Goal: Information Seeking & Learning: Compare options

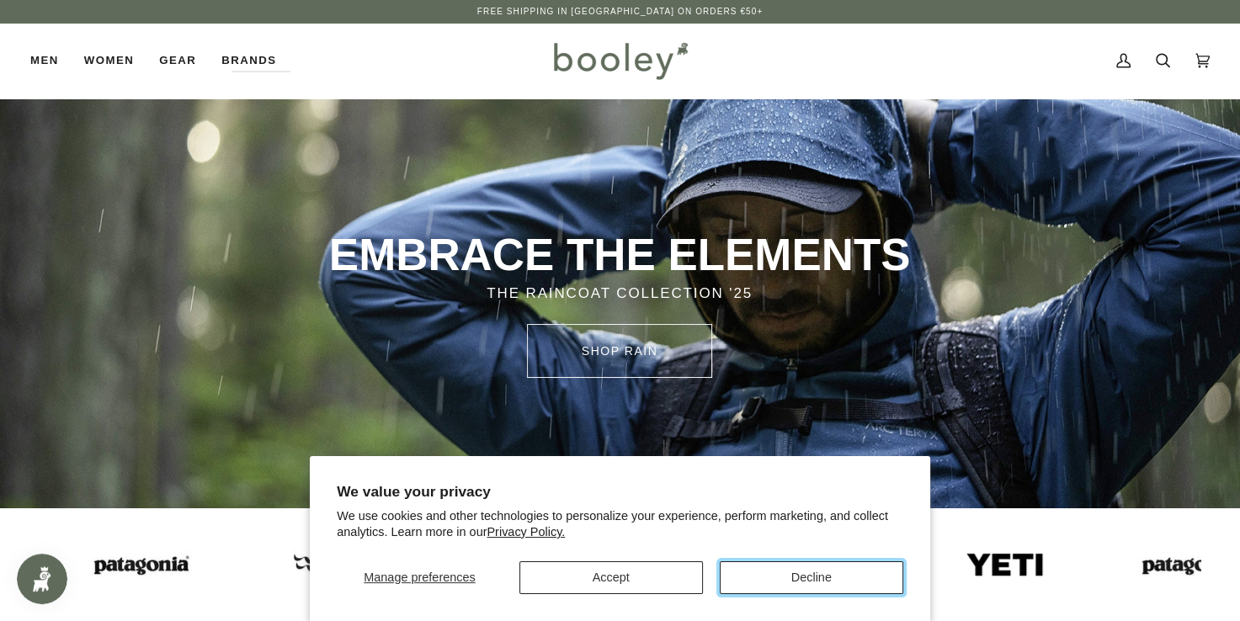
click at [787, 580] on button "Decline" at bounding box center [812, 578] width 184 height 33
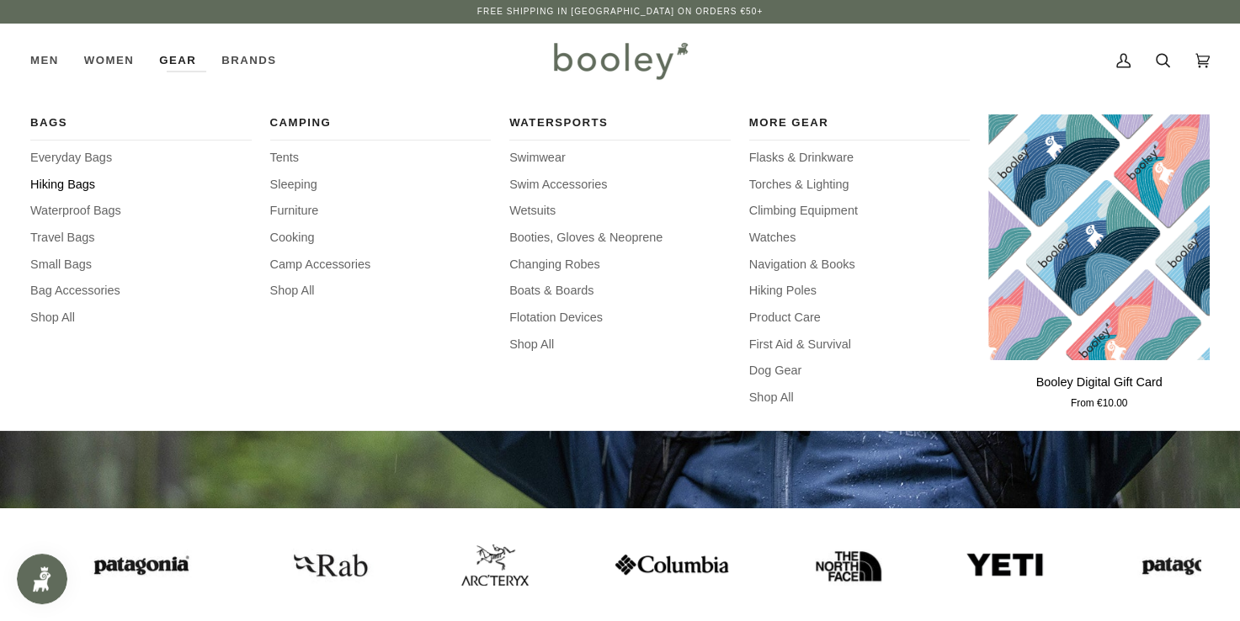
click at [81, 184] on span "Hiking Bags" at bounding box center [140, 185] width 221 height 19
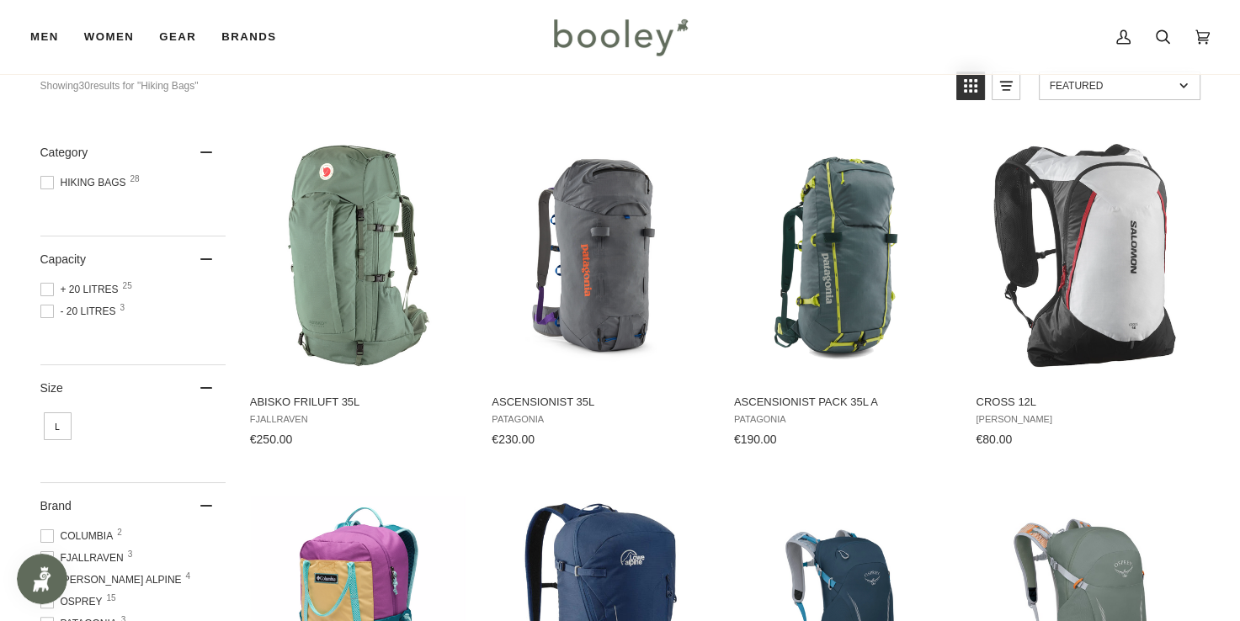
scroll to position [165, 0]
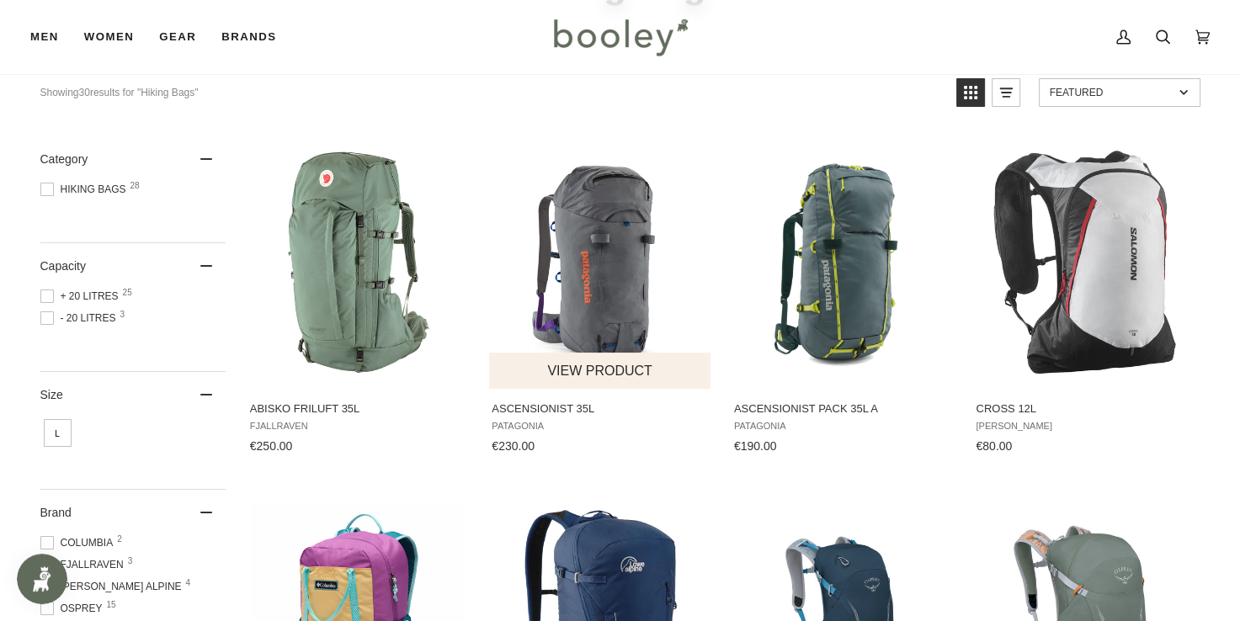
click at [589, 239] on img "Ascensionist 35L" at bounding box center [600, 262] width 223 height 223
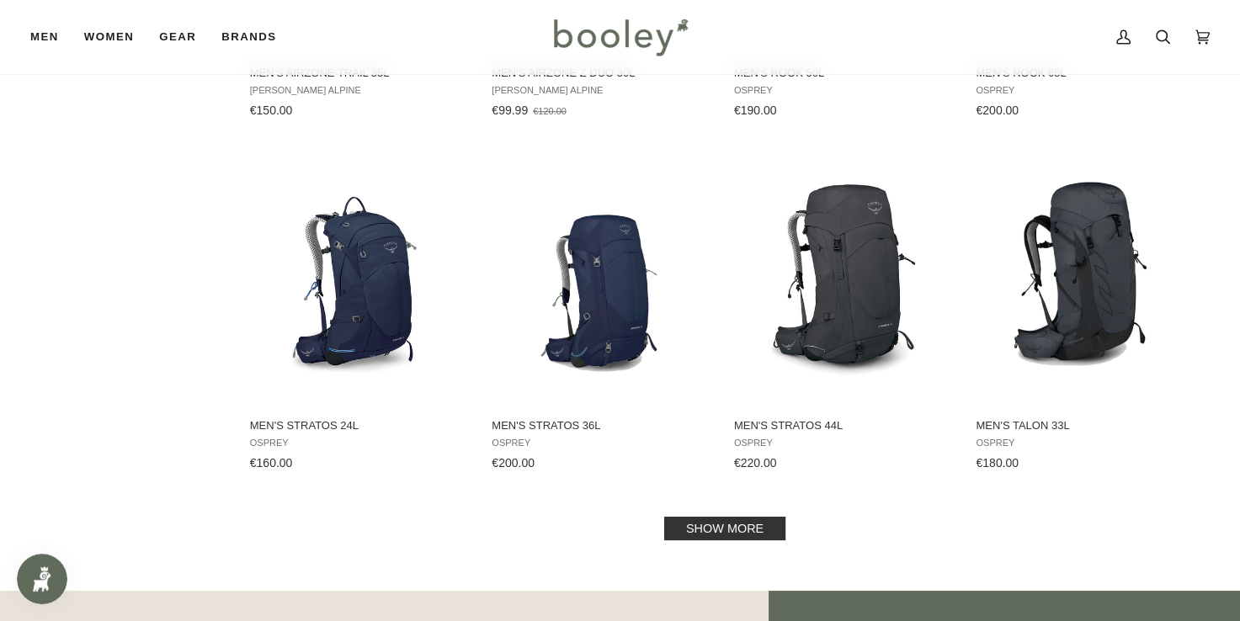
scroll to position [1622, 0]
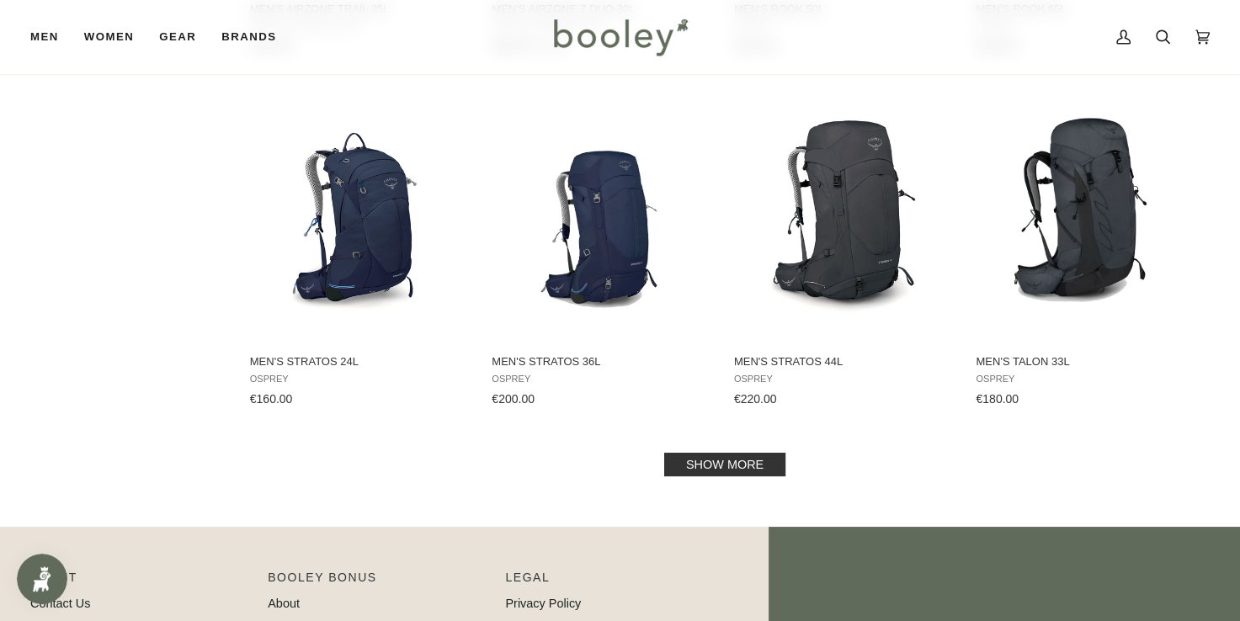
click at [717, 461] on link "Show more" at bounding box center [724, 465] width 121 height 24
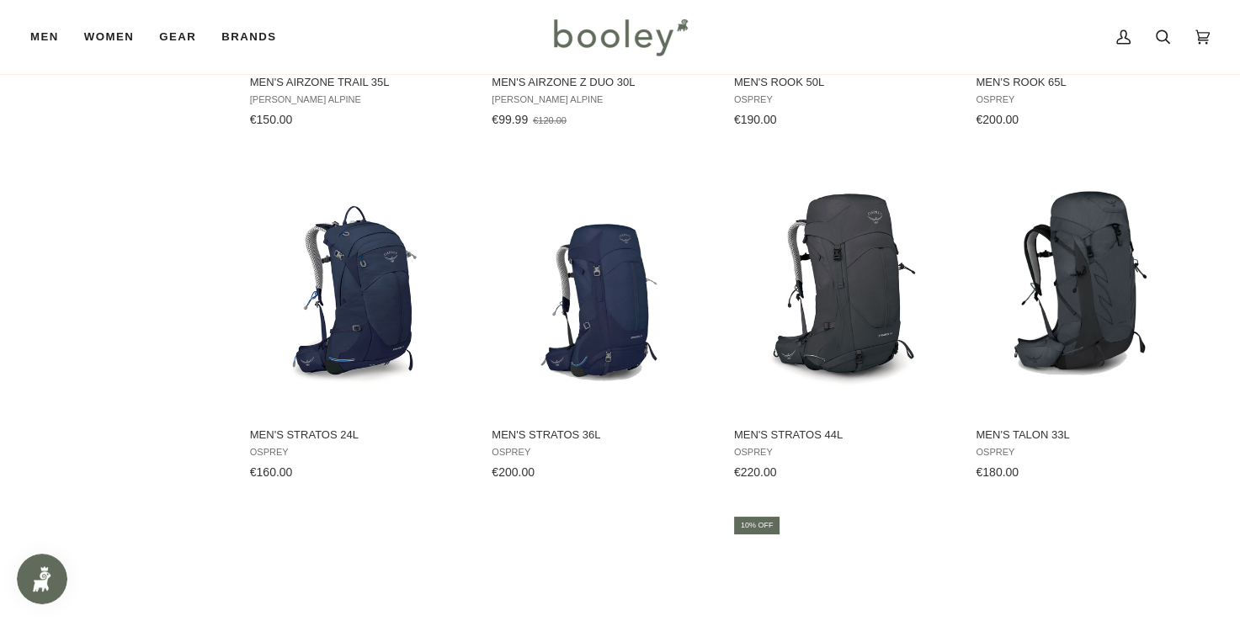
scroll to position [1546, 0]
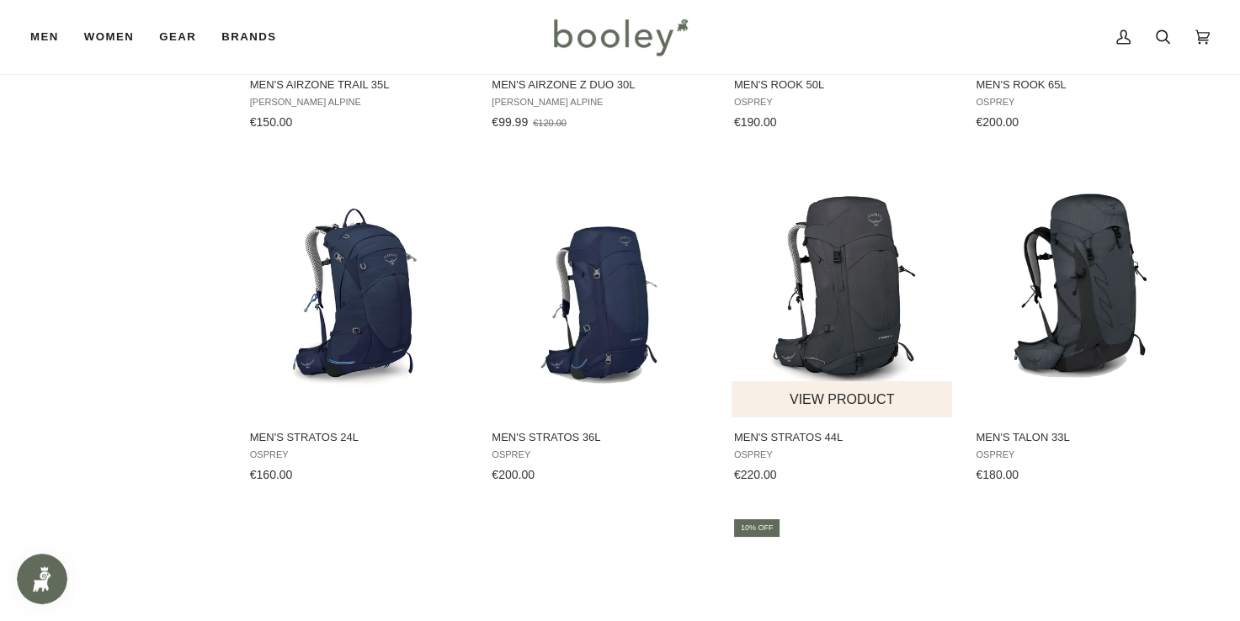
click at [840, 329] on img "Men's Stratos 44L" at bounding box center [843, 291] width 223 height 223
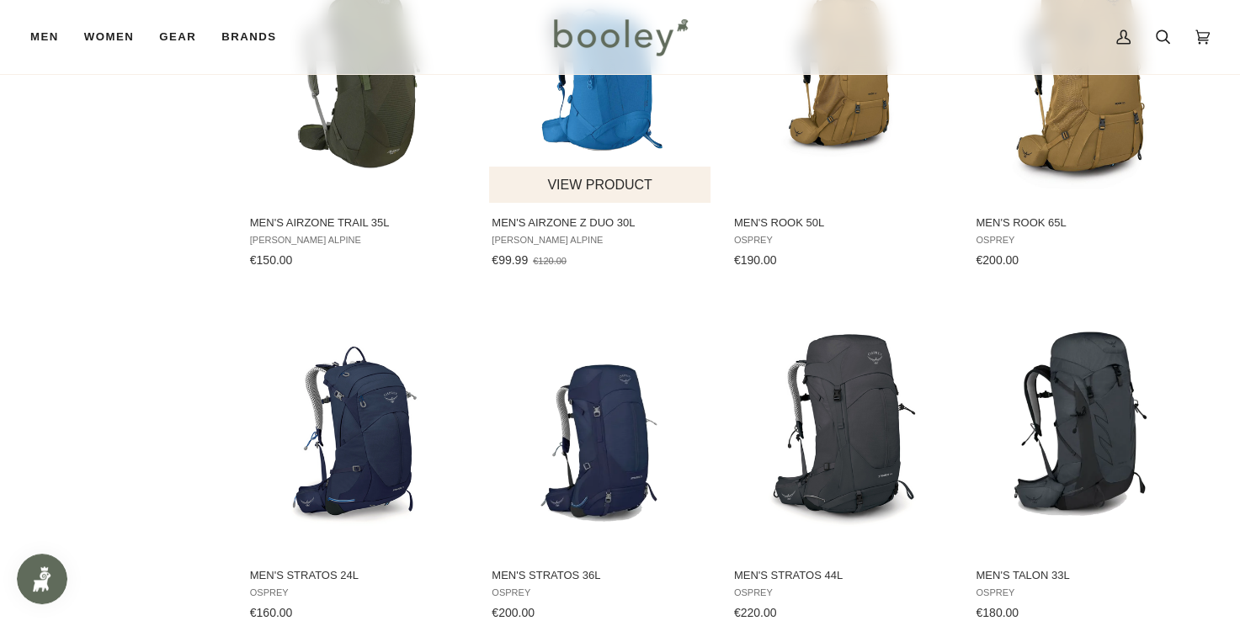
scroll to position [1255, 0]
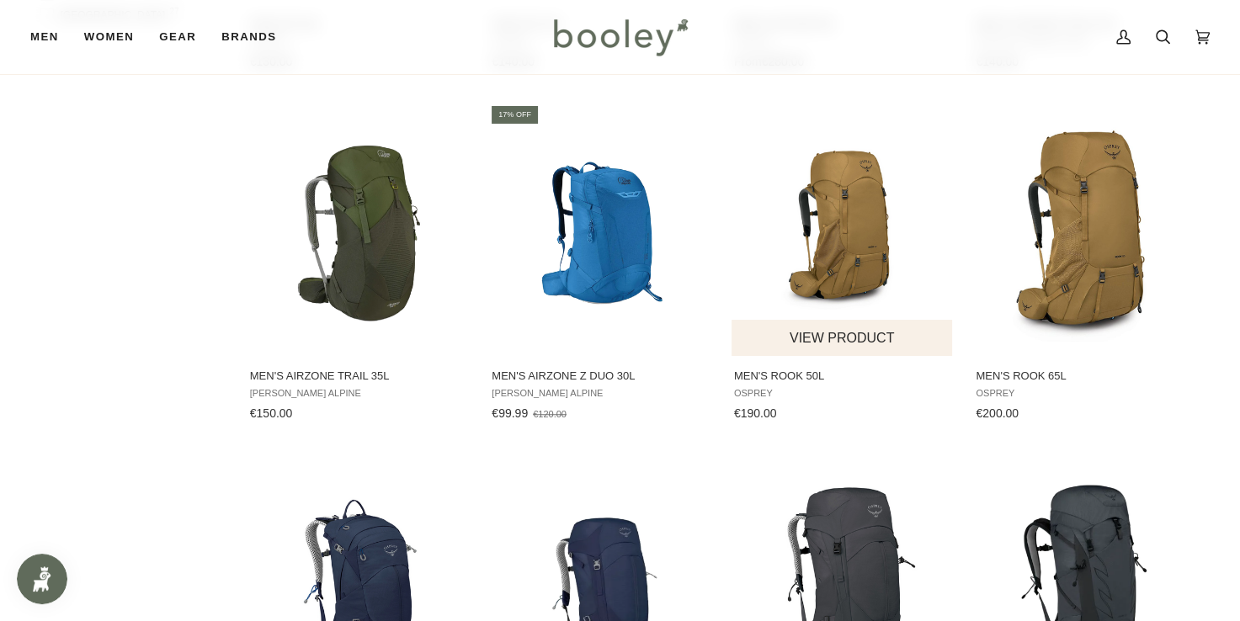
click at [842, 228] on img "Men's Rook 50L" at bounding box center [843, 230] width 223 height 223
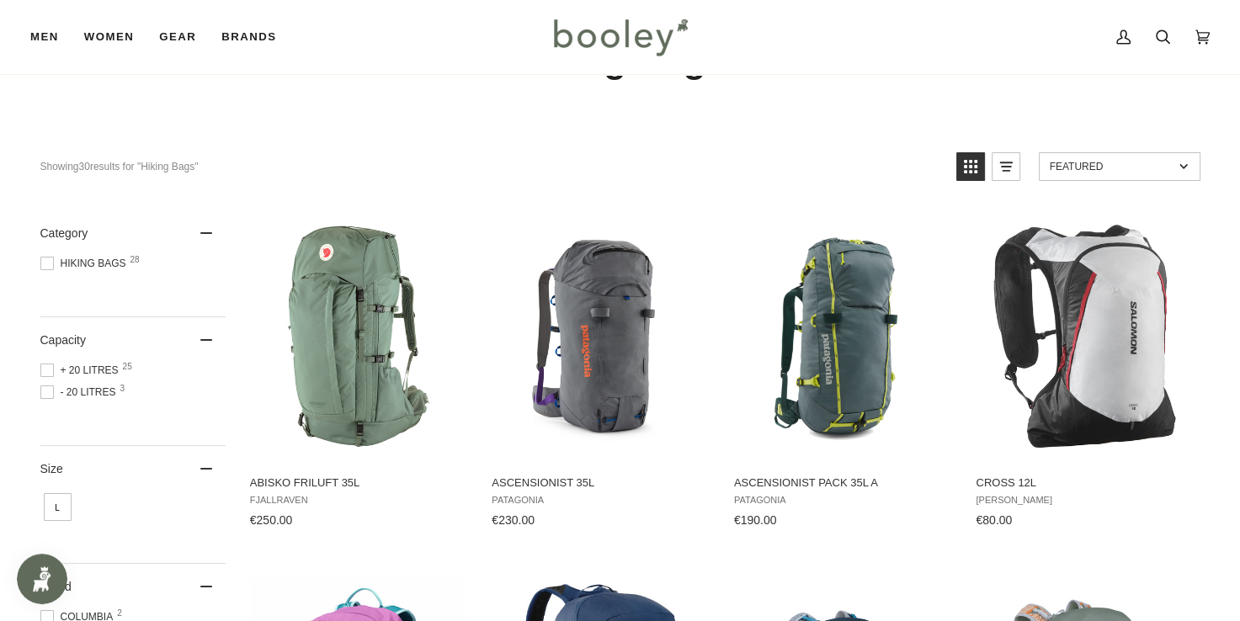
scroll to position [98, 0]
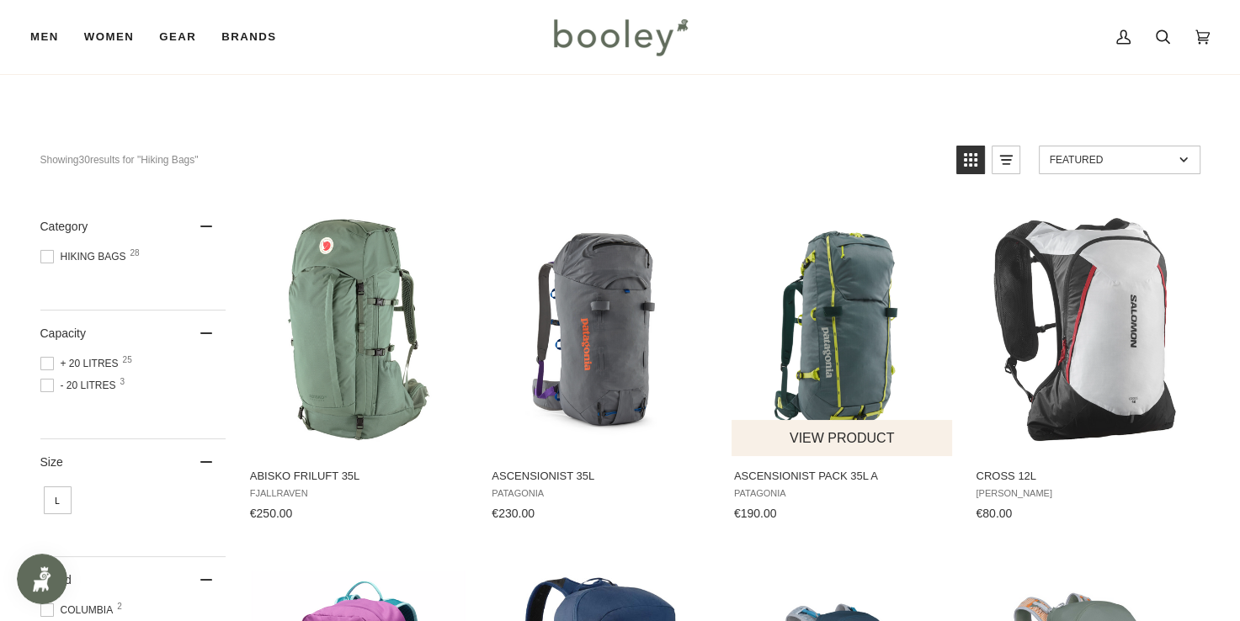
click at [832, 328] on img "Ascensionist Pack 35L A" at bounding box center [843, 329] width 223 height 223
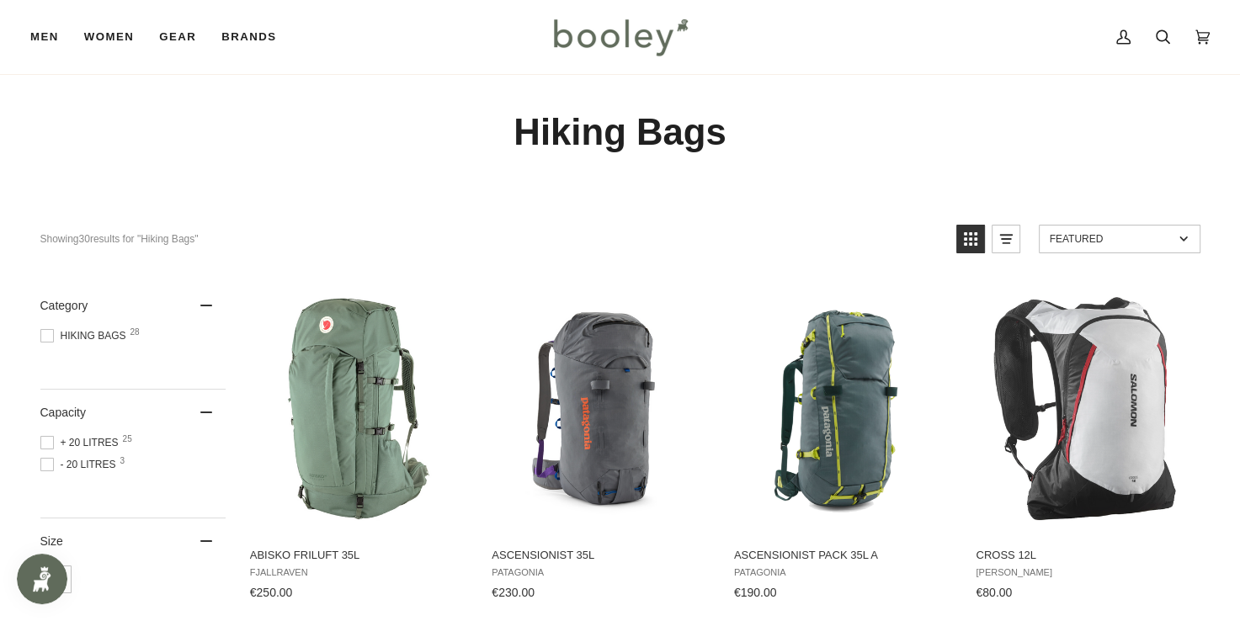
scroll to position [0, 0]
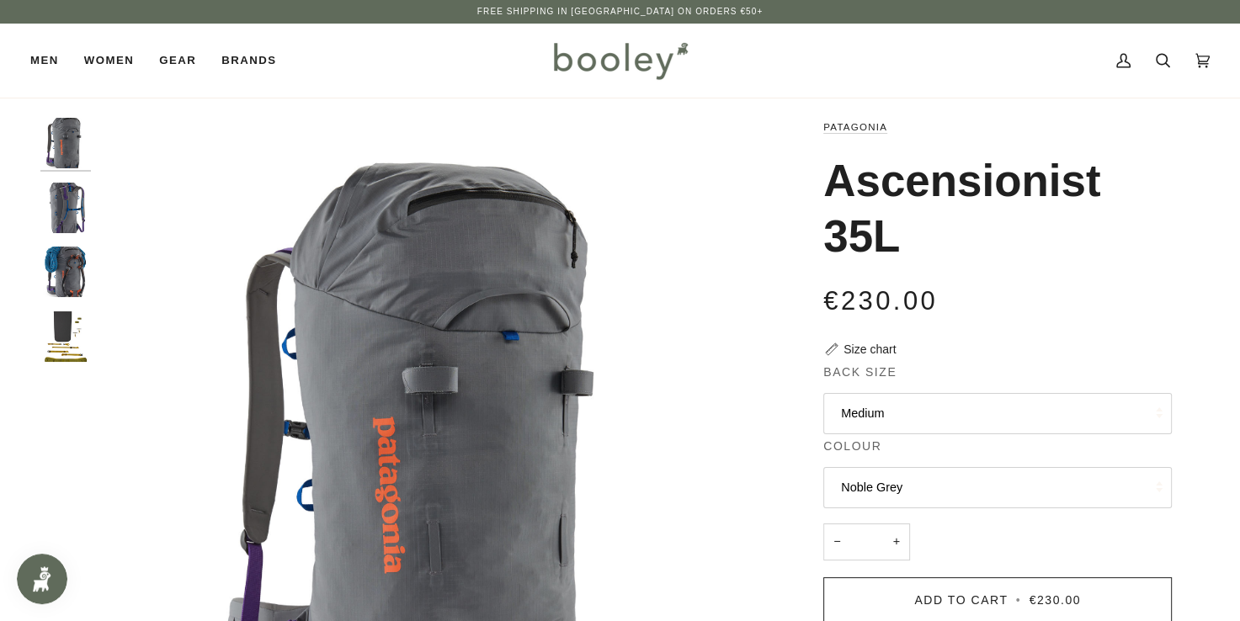
click at [67, 208] on img "Patagonia Ascensionist 35L Noble Grey - Booley Galway" at bounding box center [65, 208] width 51 height 51
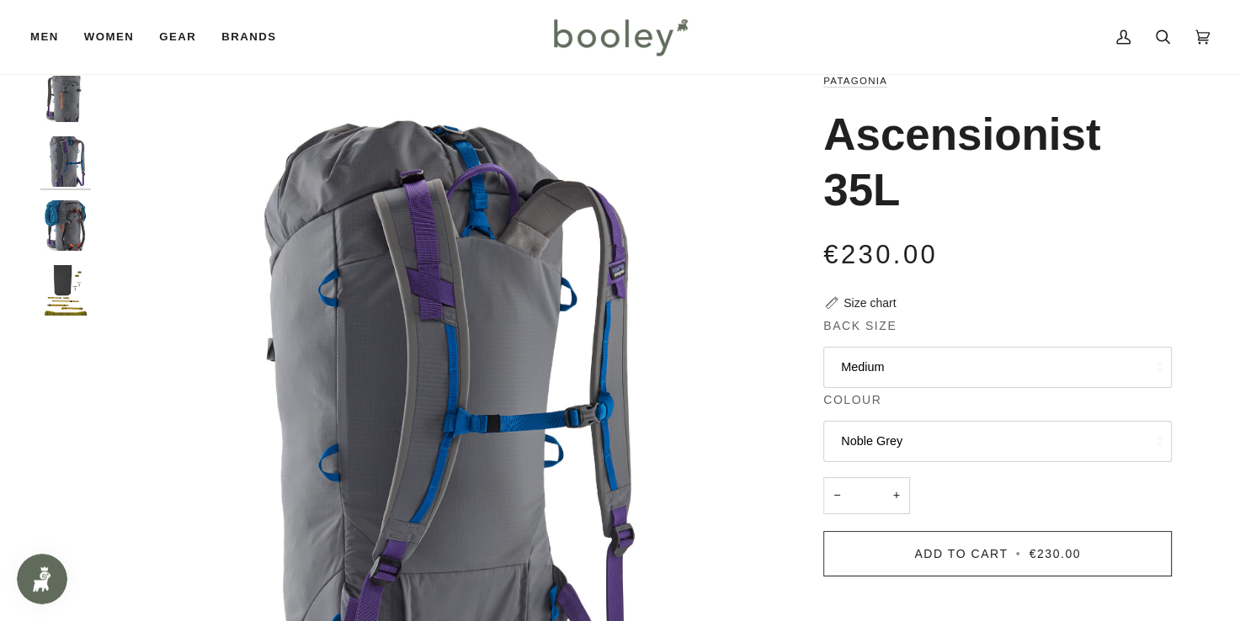
scroll to position [47, 0]
click at [70, 227] on img "Patagonia Ascensionist 35L Noble Grey - Booley Galway" at bounding box center [65, 225] width 51 height 51
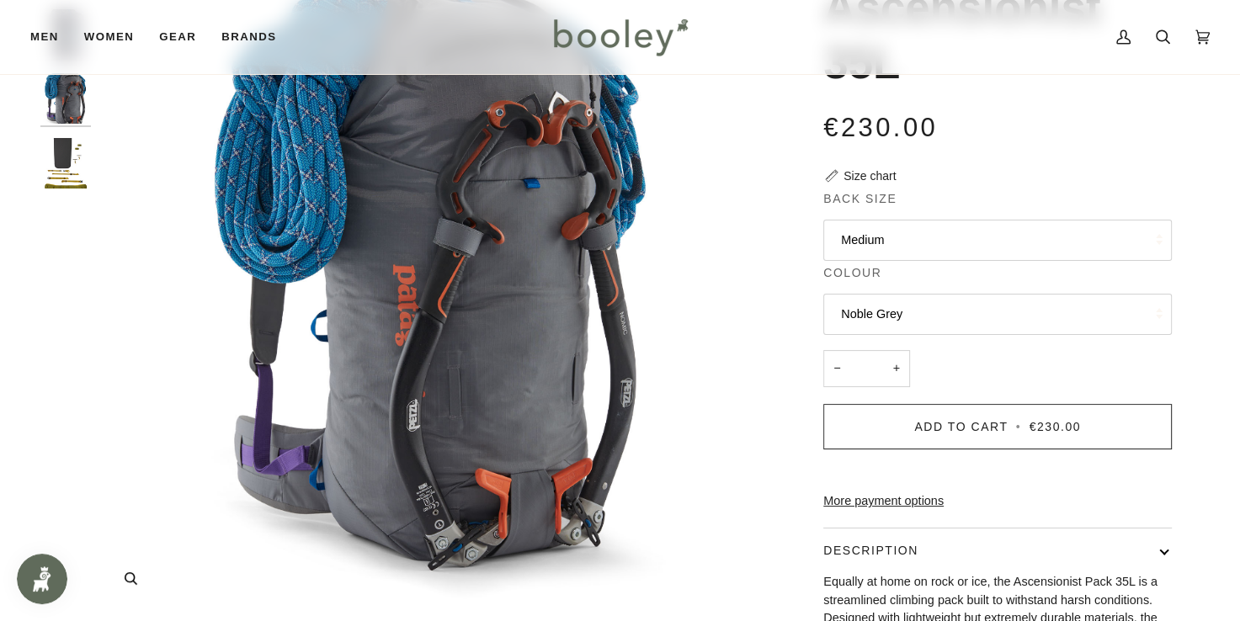
scroll to position [172, 0]
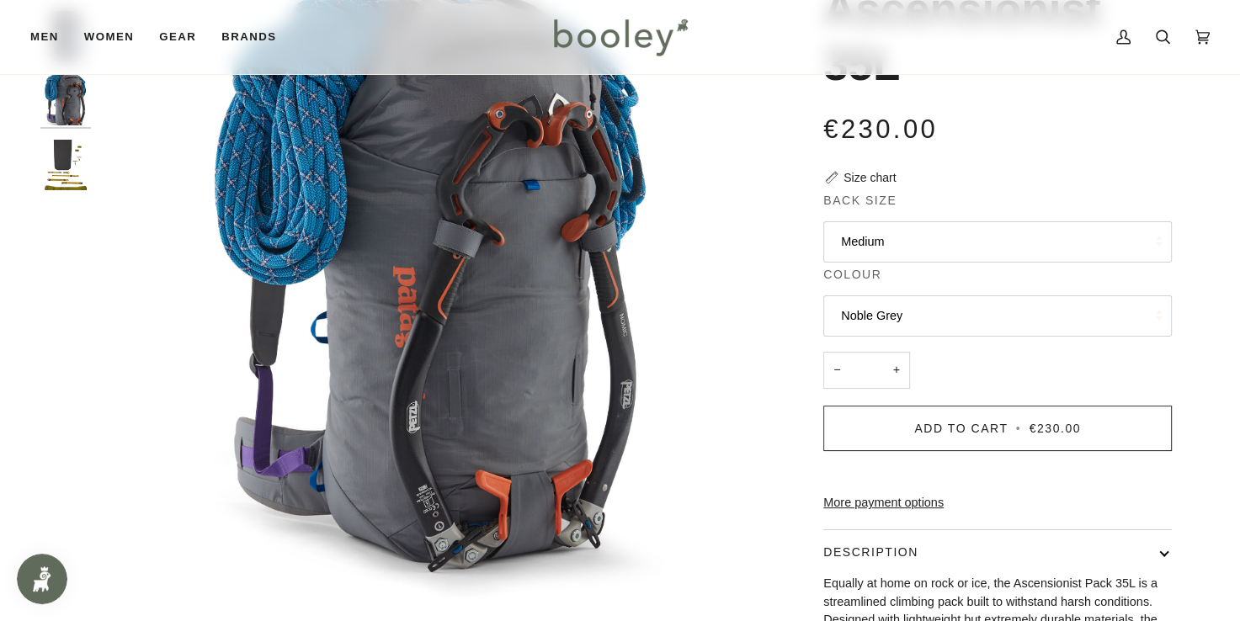
click at [72, 153] on img "Patagonia Ascensionist 35L - Booley Galway" at bounding box center [65, 165] width 51 height 51
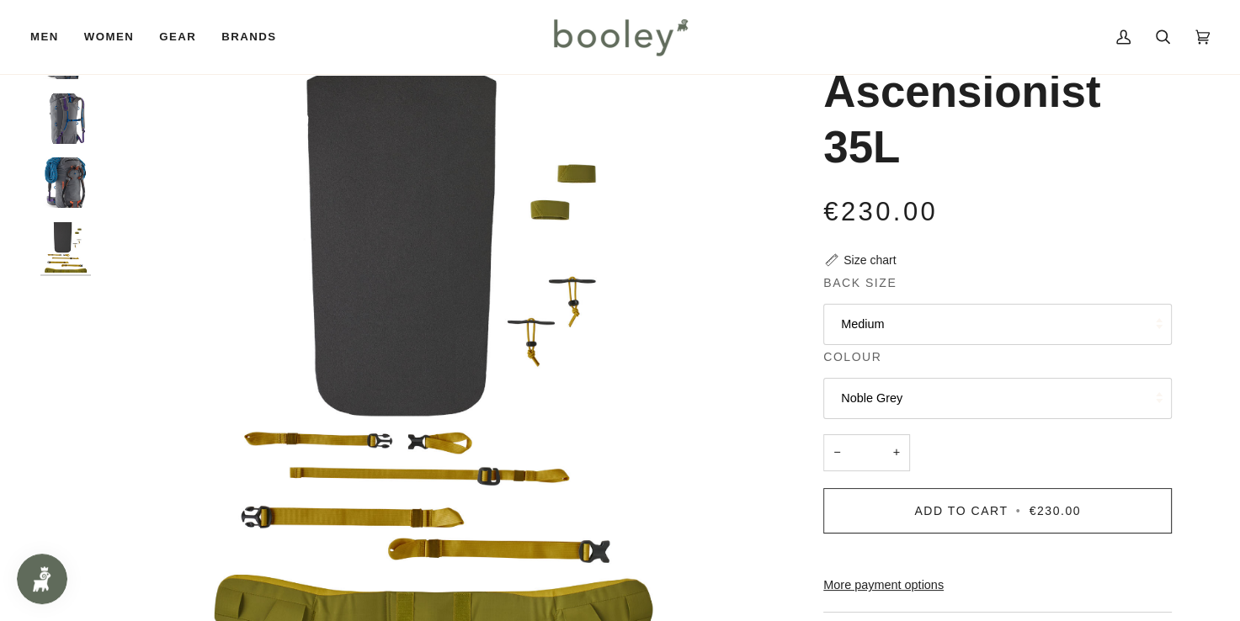
scroll to position [95, 0]
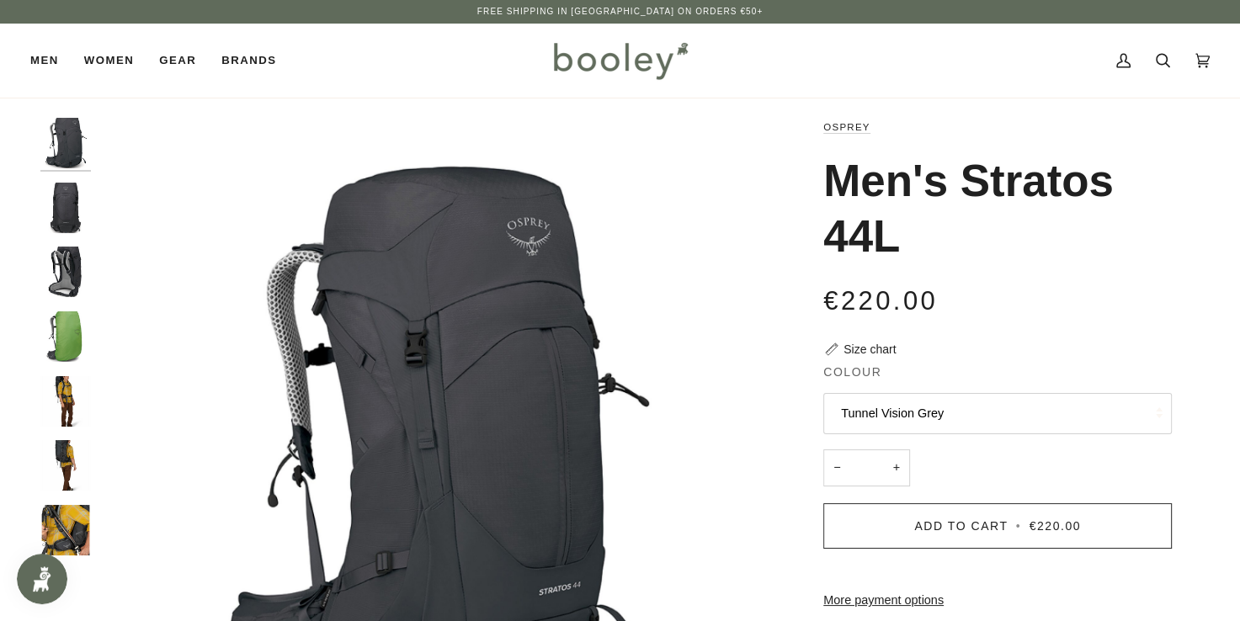
click at [77, 208] on img "Osprey Men's Stratos 44L Tunnel Vision Grey - Booley Galway" at bounding box center [65, 208] width 51 height 51
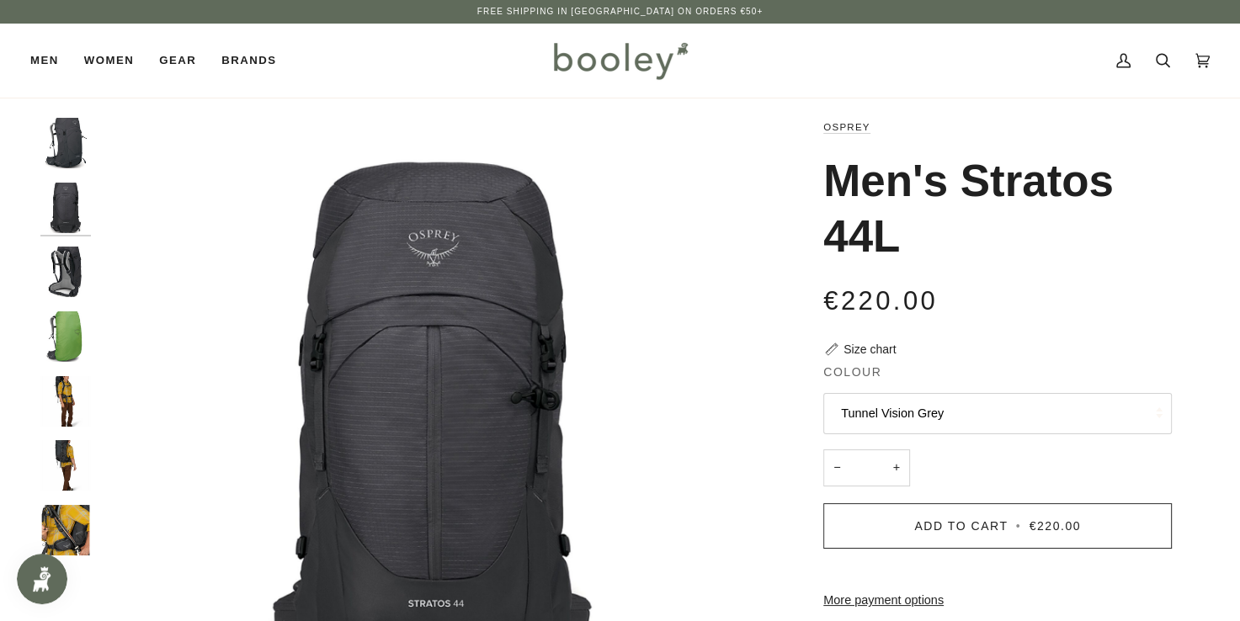
click at [60, 271] on img "Osprey Men's Stratos 44L Tunnel Vision Grey - Booley Galway" at bounding box center [65, 272] width 51 height 51
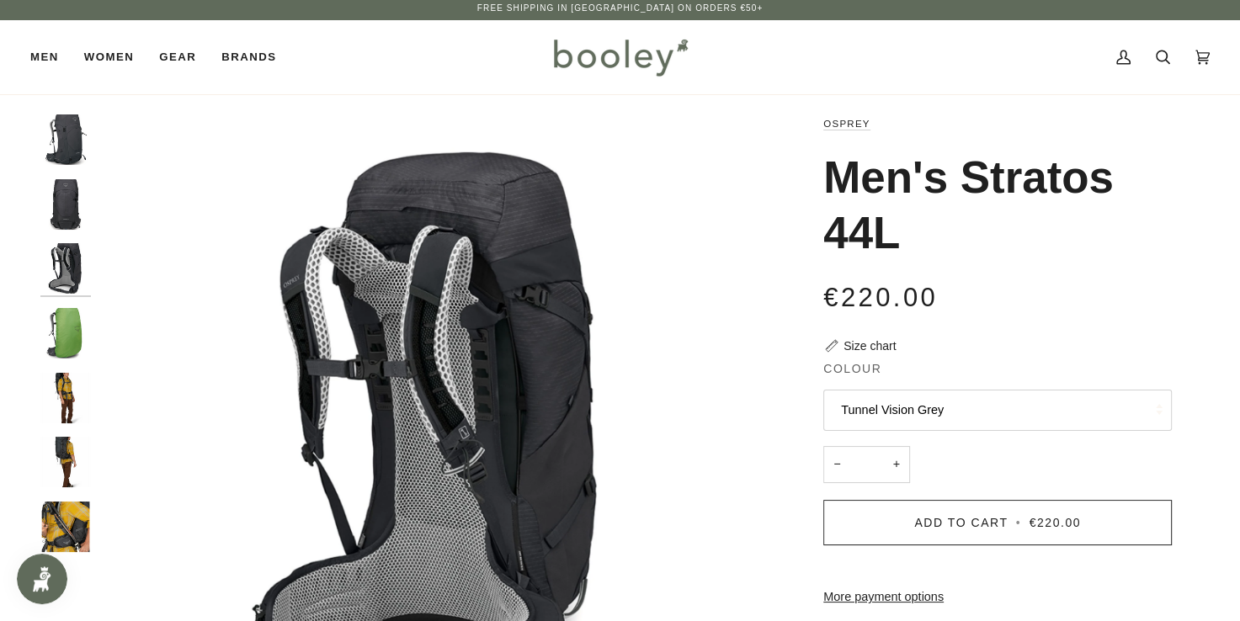
scroll to position [3, 0]
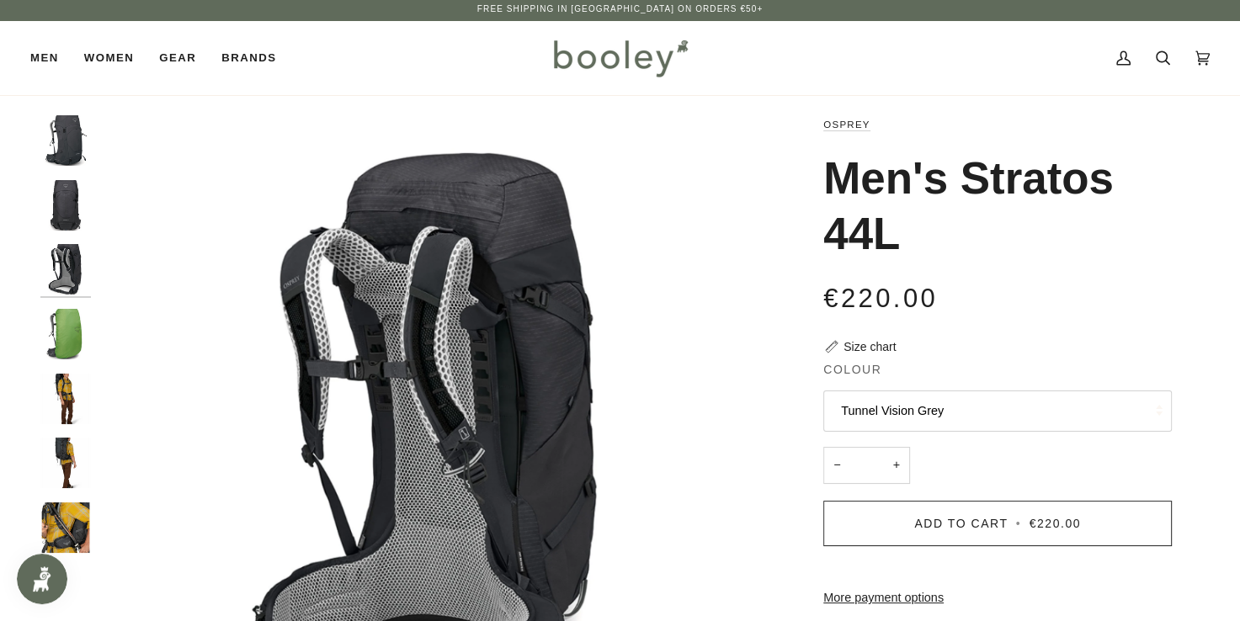
click at [60, 335] on img "Osprey Men's Stratos 44L Tunnel Vision Grey - Booley Galway" at bounding box center [65, 334] width 51 height 51
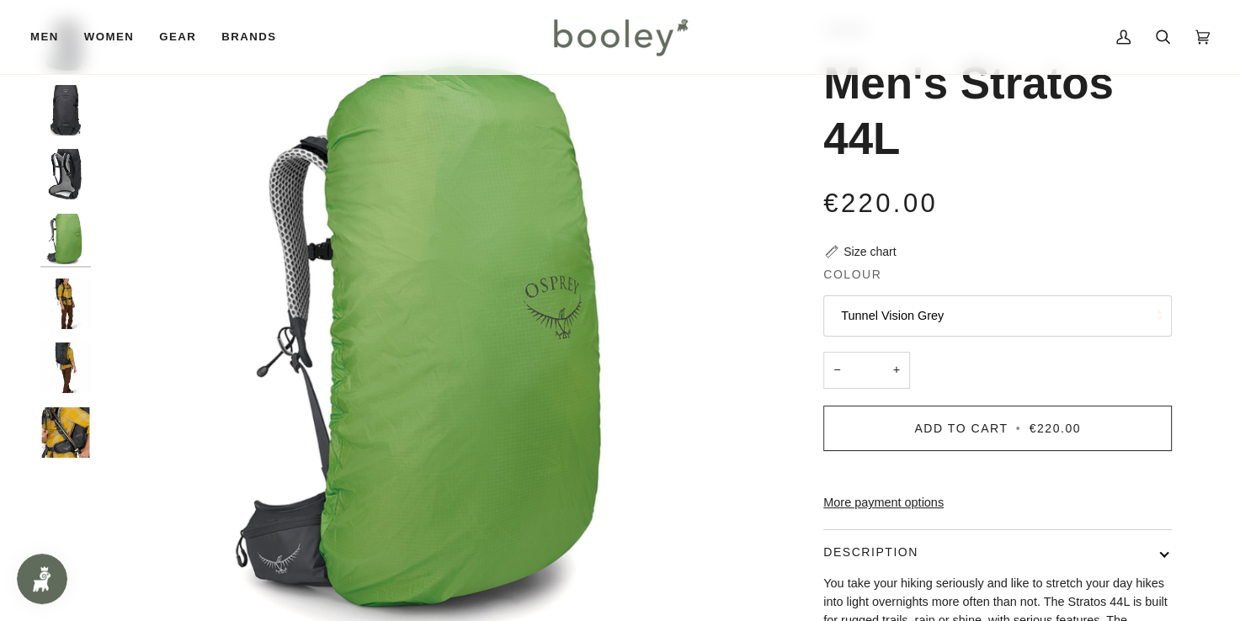
scroll to position [100, 0]
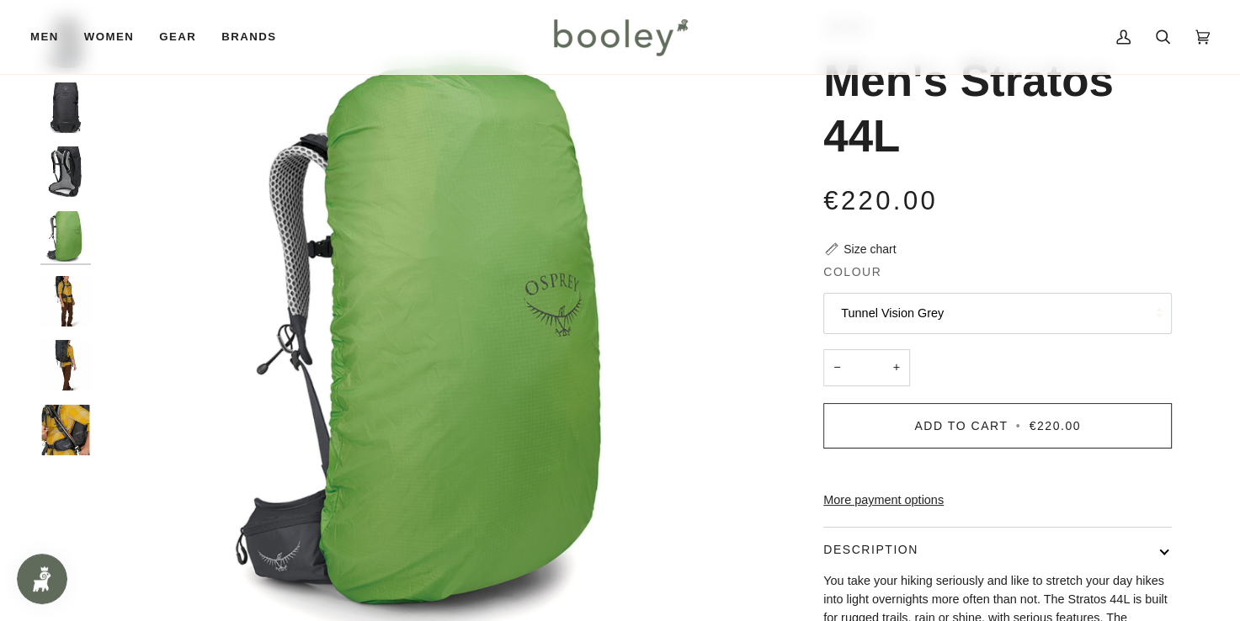
click at [73, 301] on img "Osprey Men's Stratos 44L Tunnel Vision Grey - Booley Galway" at bounding box center [65, 301] width 51 height 51
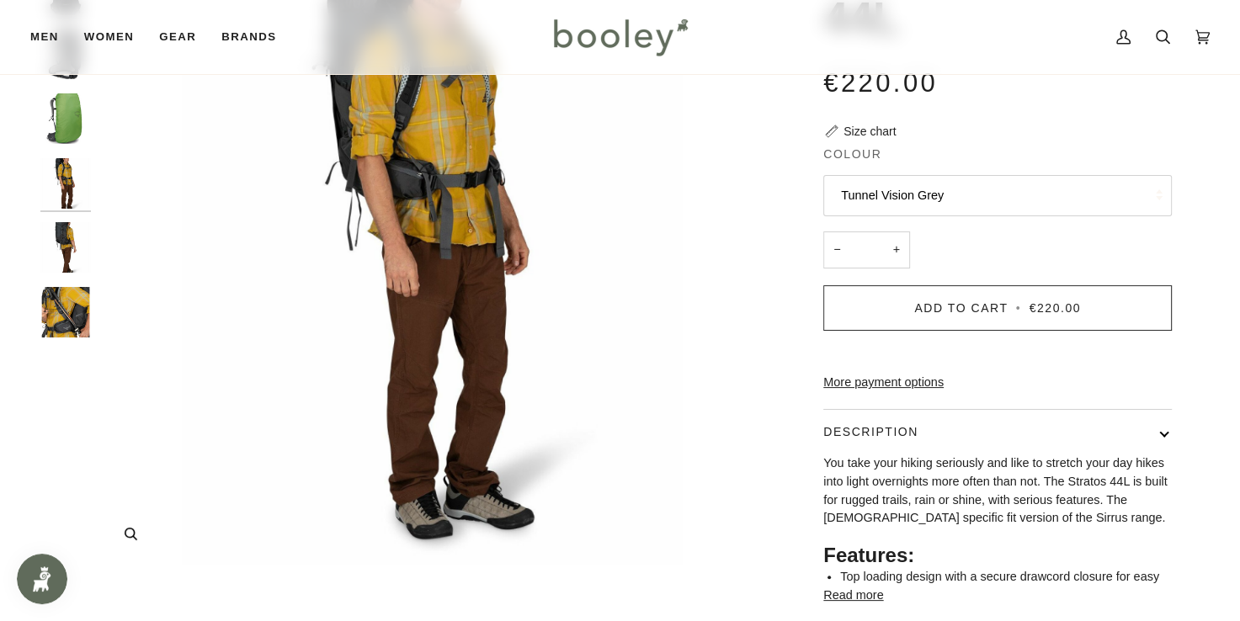
scroll to position [227, 0]
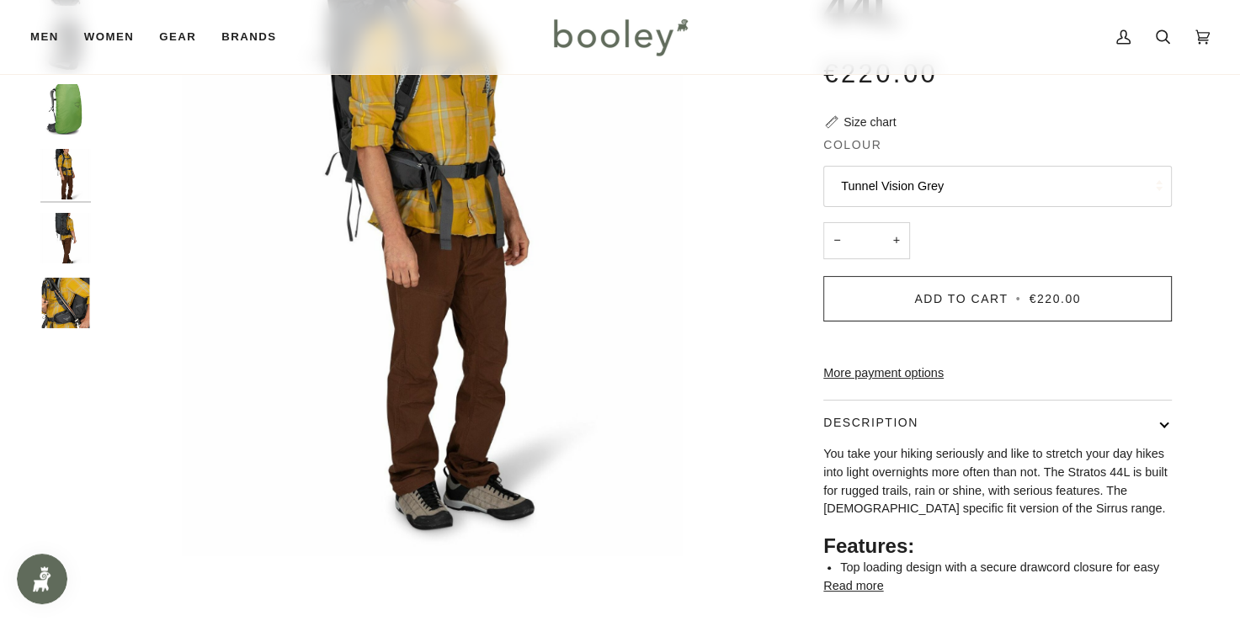
click at [61, 231] on img "Osprey Men's Stratos 44L Tunnel Vision Grey - Booley Galway" at bounding box center [65, 238] width 51 height 51
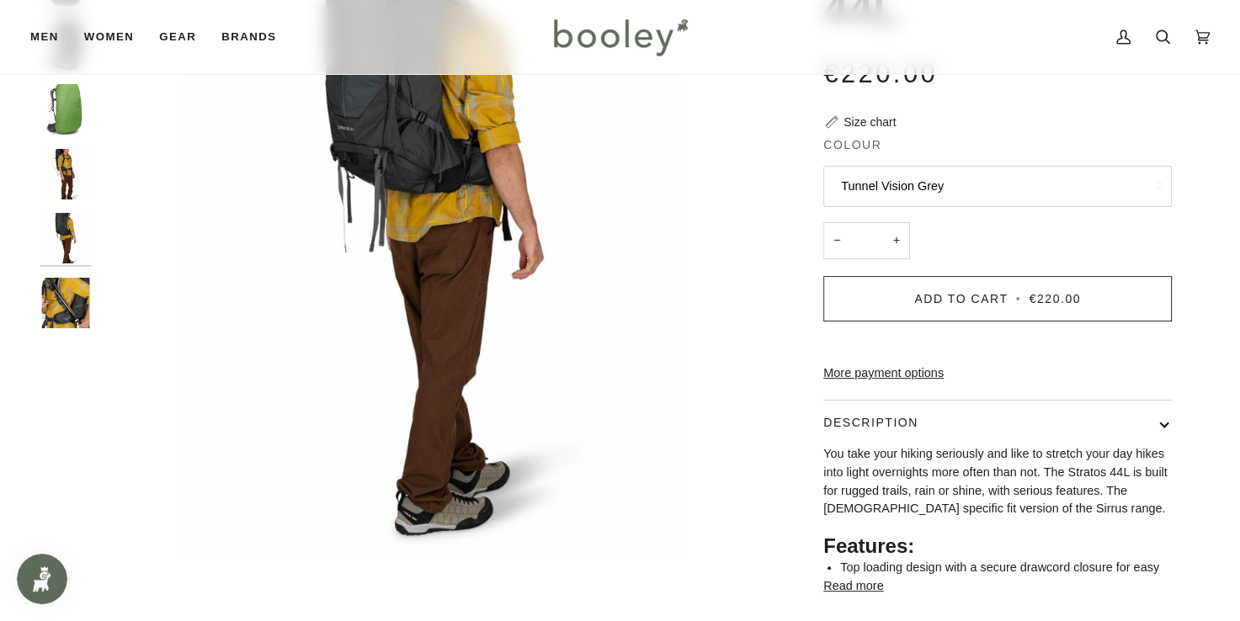
click at [67, 301] on img "Osprey Men's Stratos 44L Tunnel Vision Grey - Booley Galway" at bounding box center [65, 303] width 51 height 51
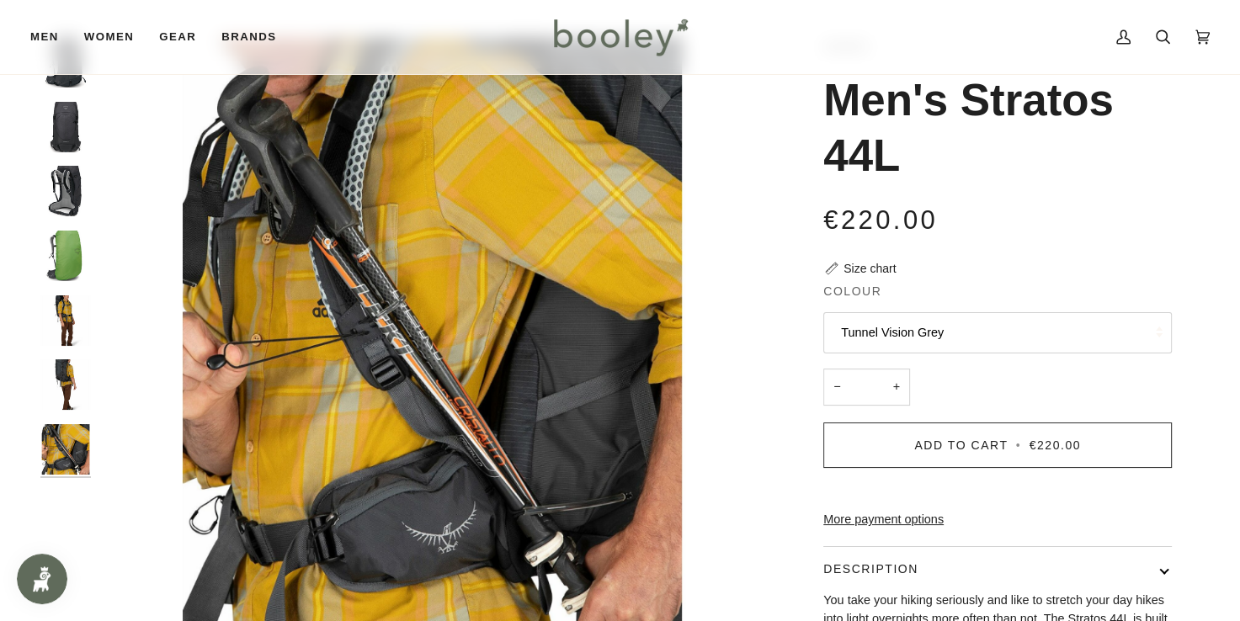
scroll to position [0, 0]
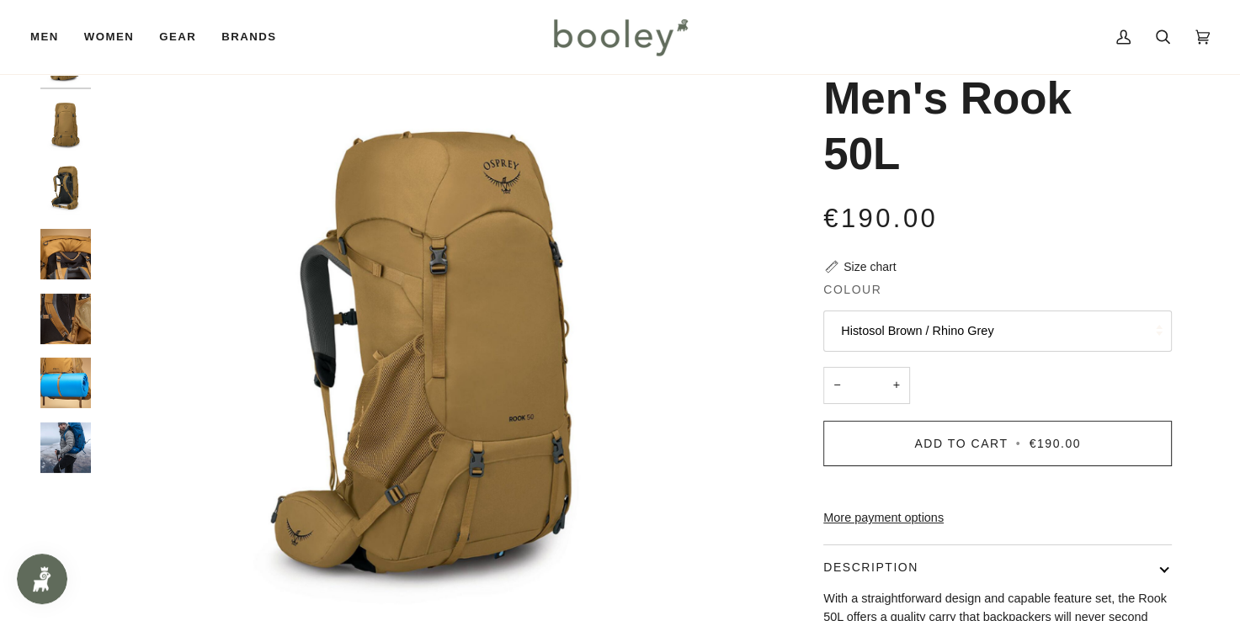
scroll to position [81, 0]
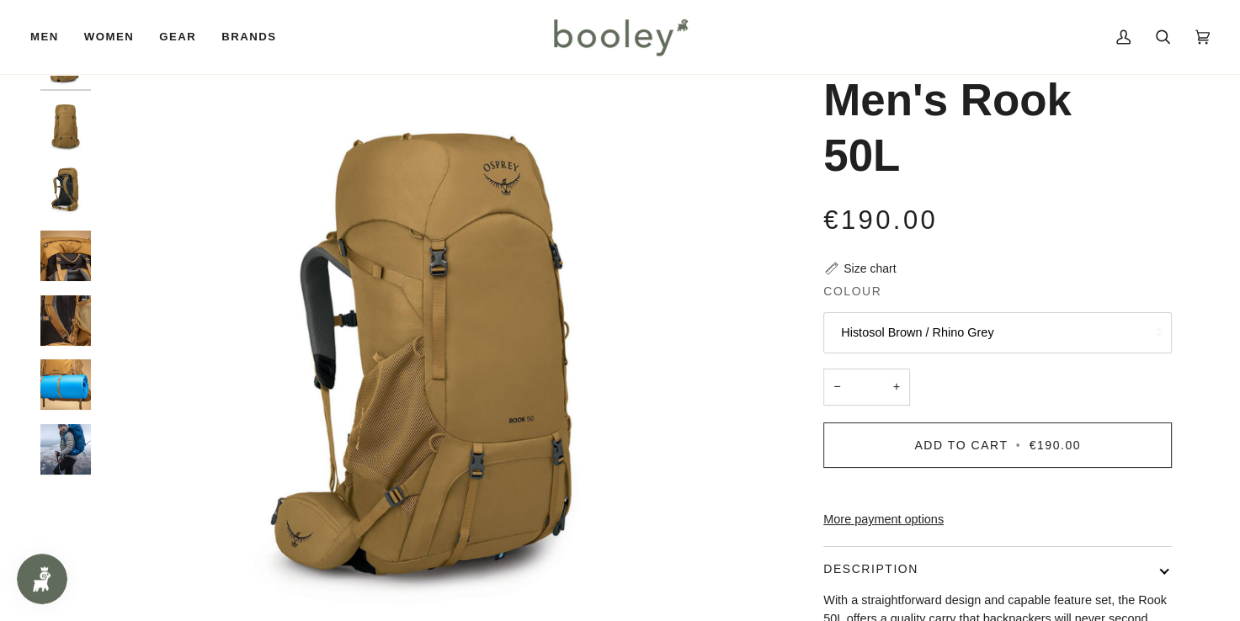
click at [71, 256] on img "Osprey Men's Rook 50L Histosol Brown / Rhino Grey - Booley Galway" at bounding box center [65, 256] width 51 height 51
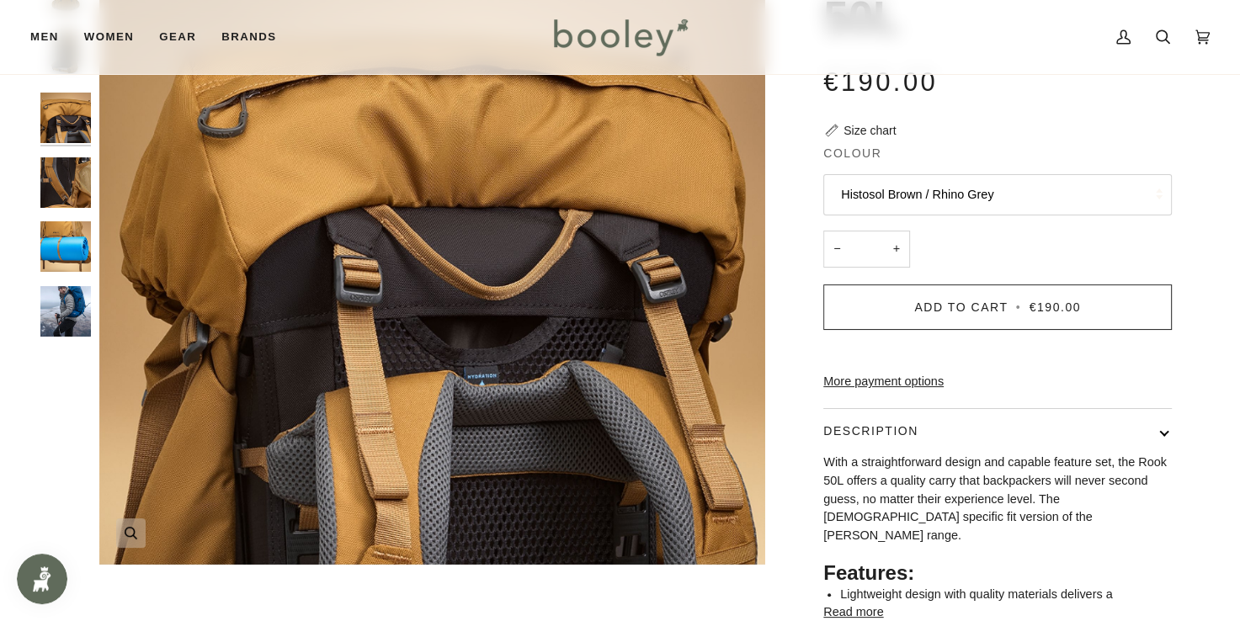
scroll to position [219, 0]
click at [83, 191] on img "Osprey Men's Rook 50L Histosol Brown / Rhino Grey - Booley Galway" at bounding box center [65, 182] width 51 height 51
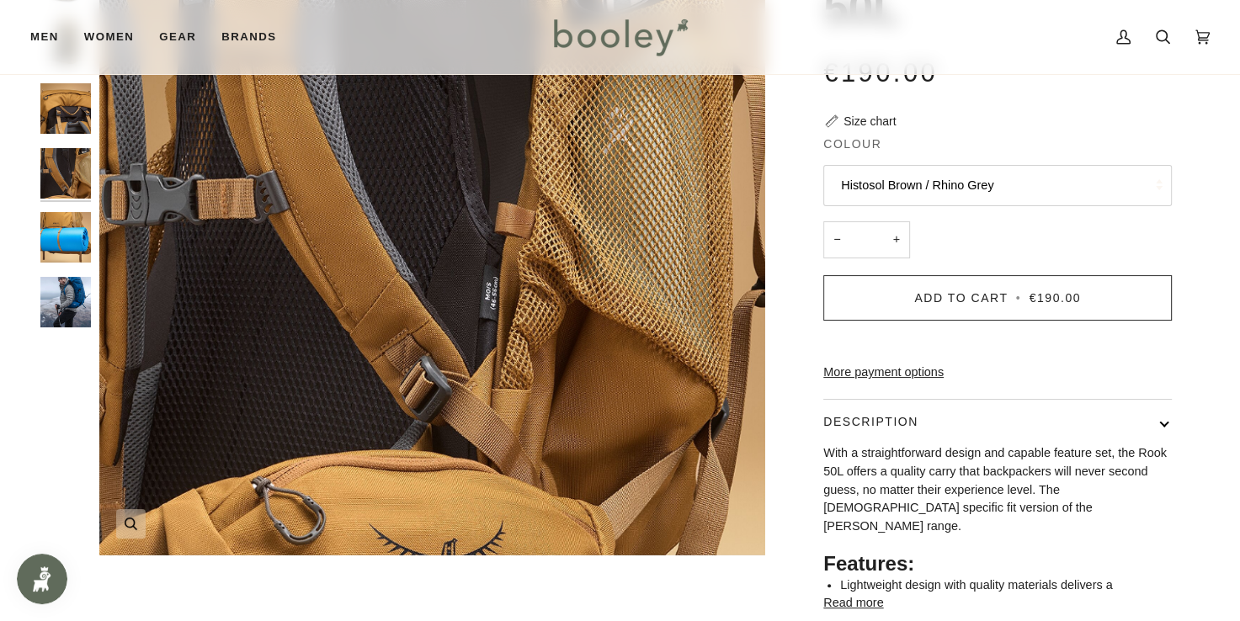
scroll to position [227, 0]
click at [91, 244] on div at bounding box center [69, 117] width 59 height 452
click at [77, 243] on img "Osprey Men's Rook 50L Histosol Brown / Rhino Grey - Booley Galway" at bounding box center [65, 238] width 51 height 51
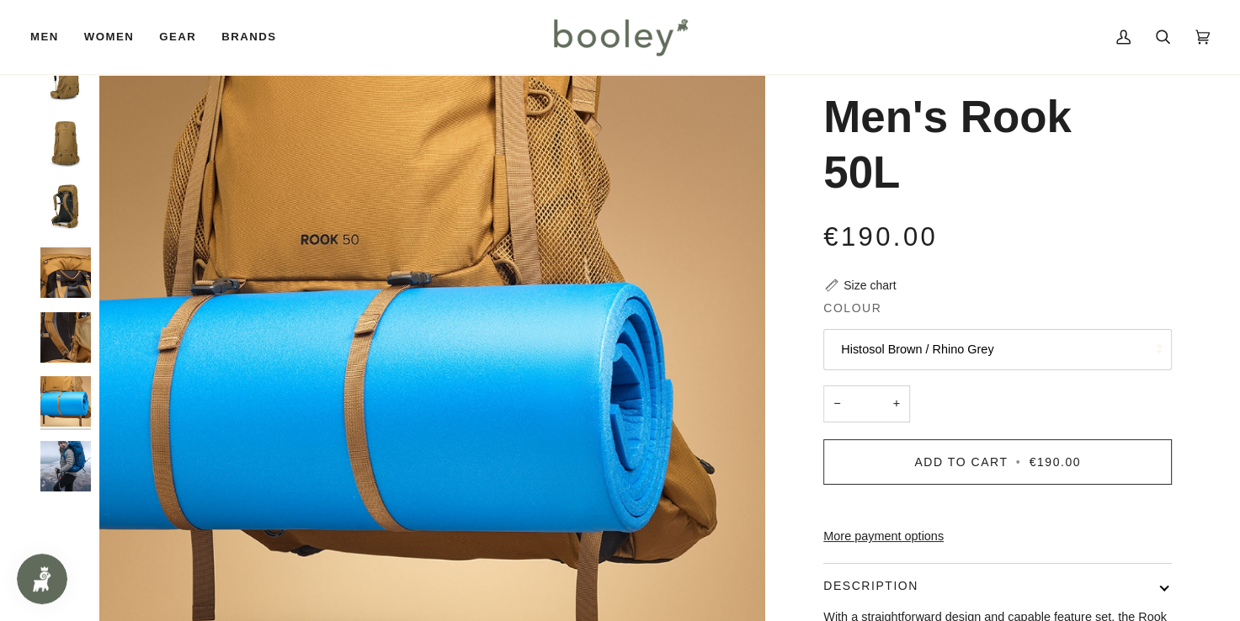
scroll to position [124, 0]
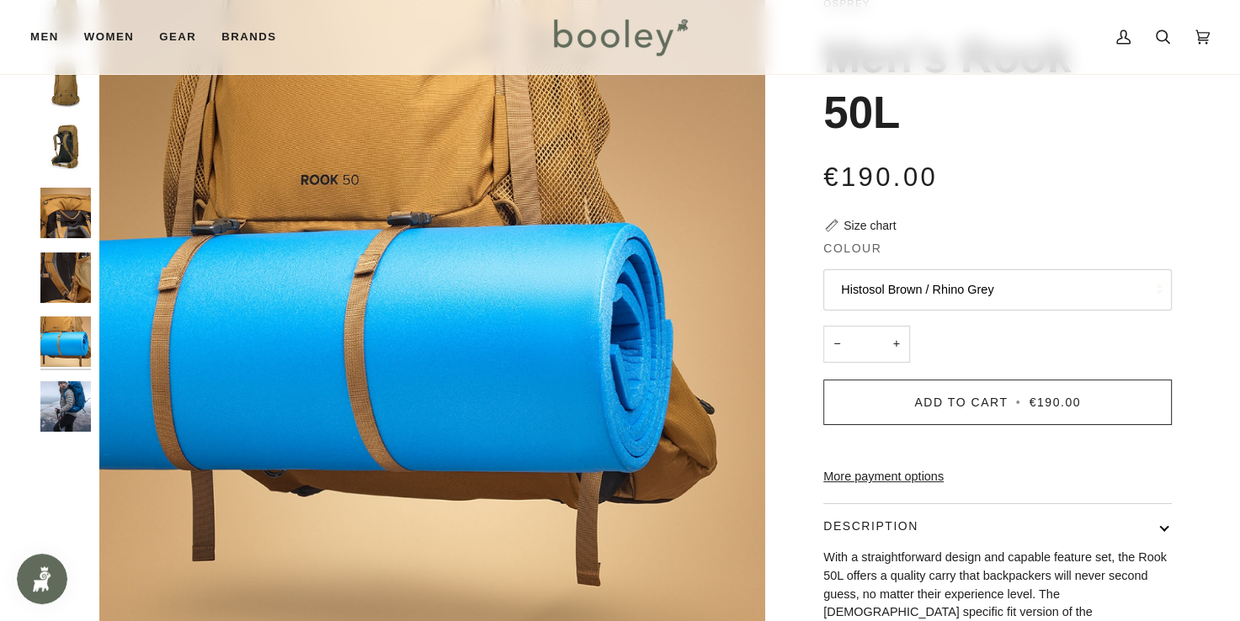
click at [74, 403] on img "Osprey Men's Rook 50L - Booley Galway" at bounding box center [65, 406] width 51 height 51
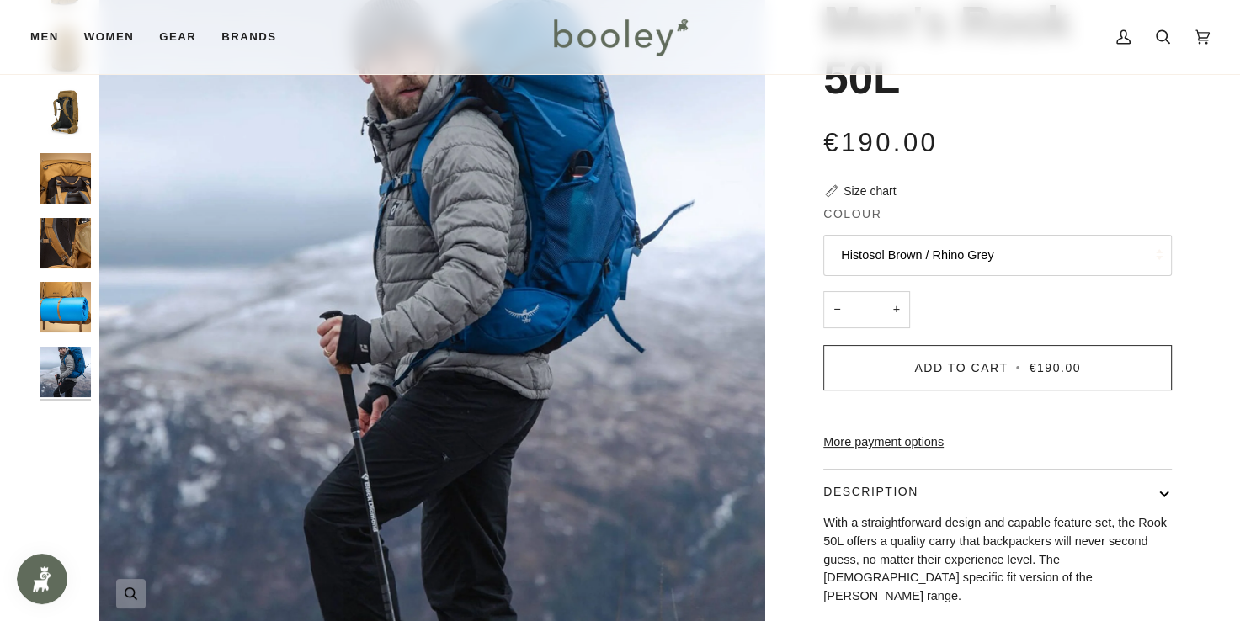
scroll to position [177, 0]
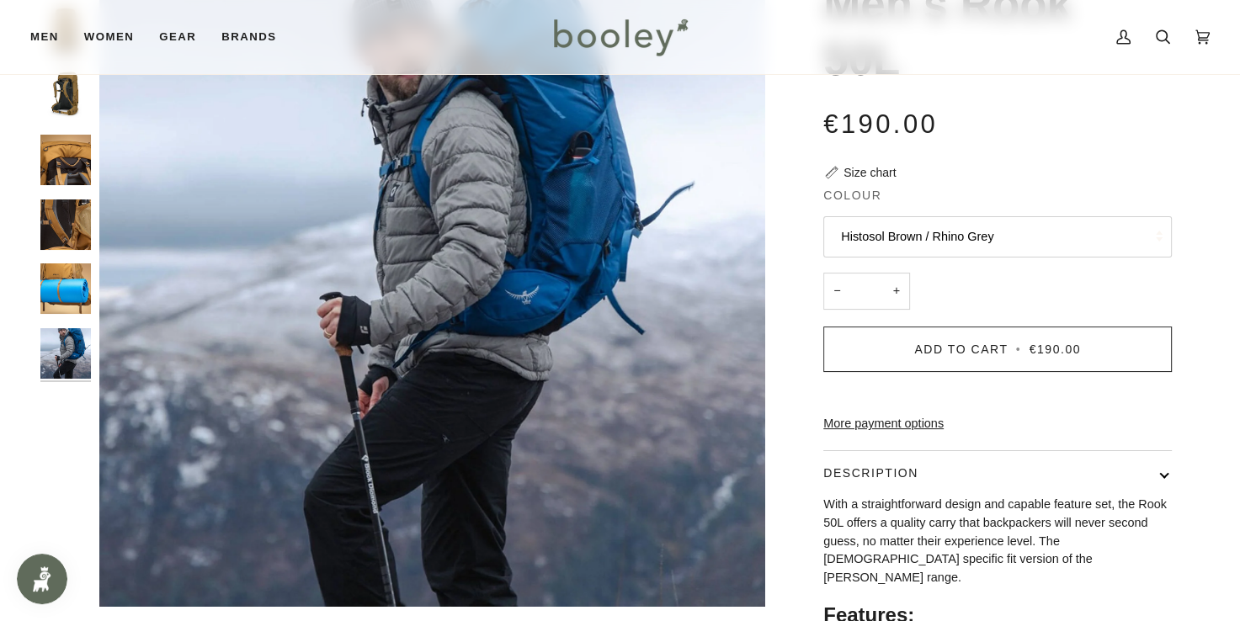
click at [1029, 236] on button "Histosol Brown / Rhino Grey" at bounding box center [998, 236] width 349 height 41
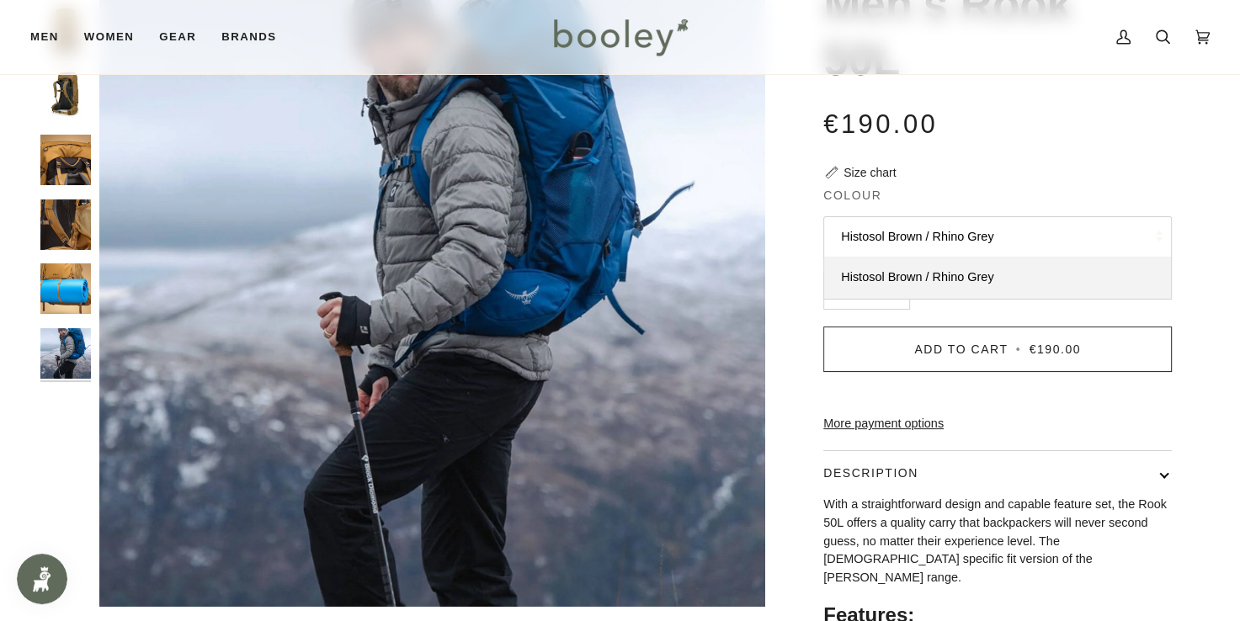
click at [1029, 236] on button "Histosol Brown / Rhino Grey" at bounding box center [998, 236] width 349 height 41
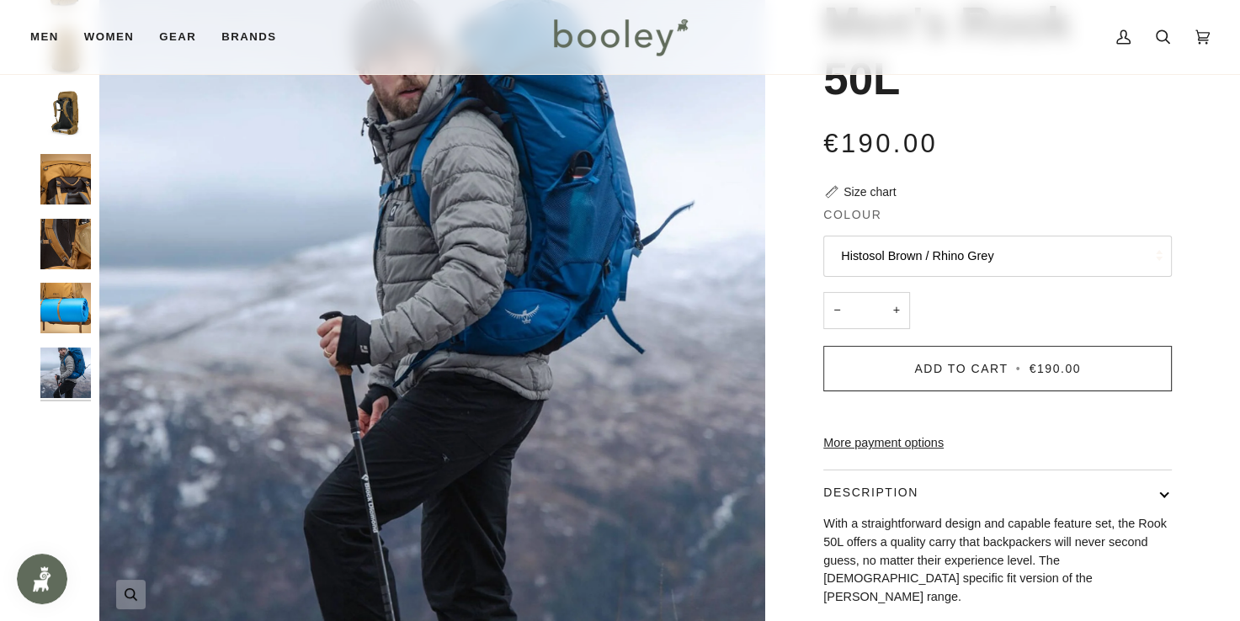
scroll to position [155, 0]
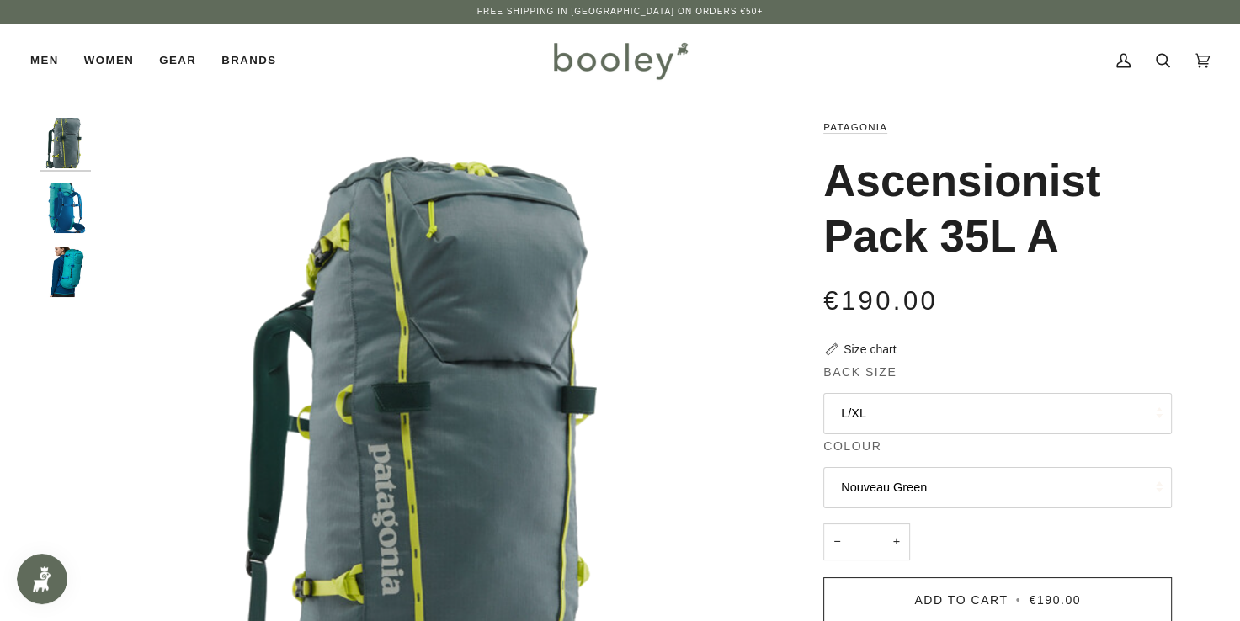
click at [72, 213] on img "Patagonia Ascensionist Pack 35L Subtidal Blue - Booley Galway" at bounding box center [65, 208] width 51 height 51
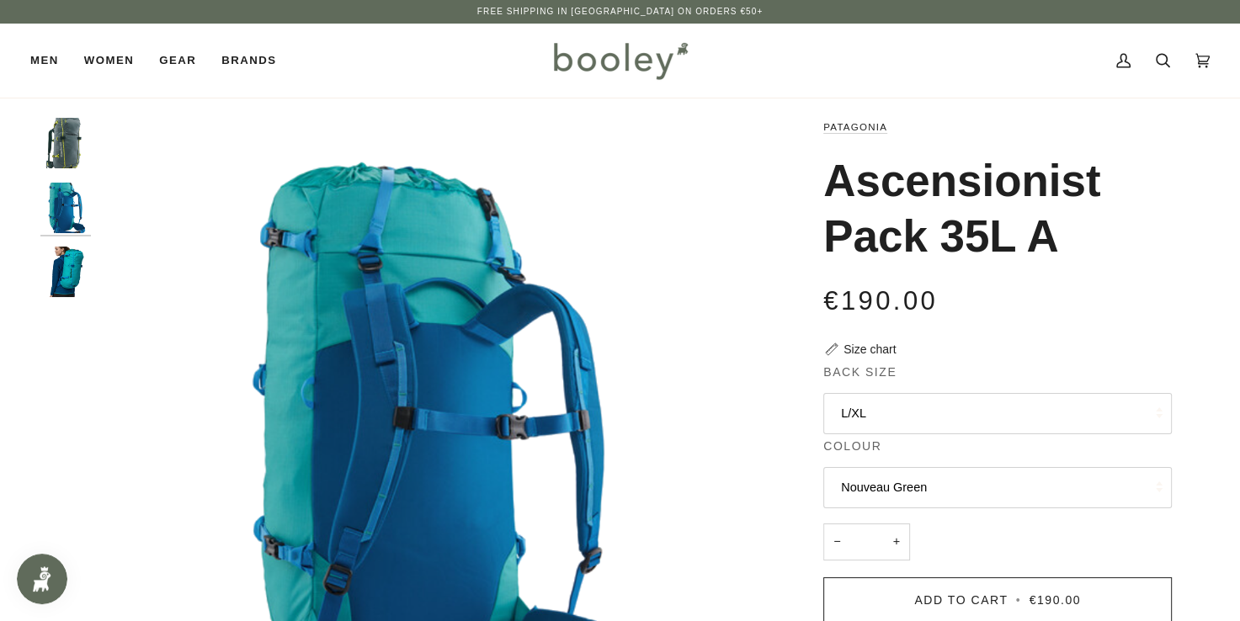
click at [63, 143] on img "Patagonia Ascensionist Pack 35L Nouveau Green - Booley Galway" at bounding box center [65, 143] width 51 height 51
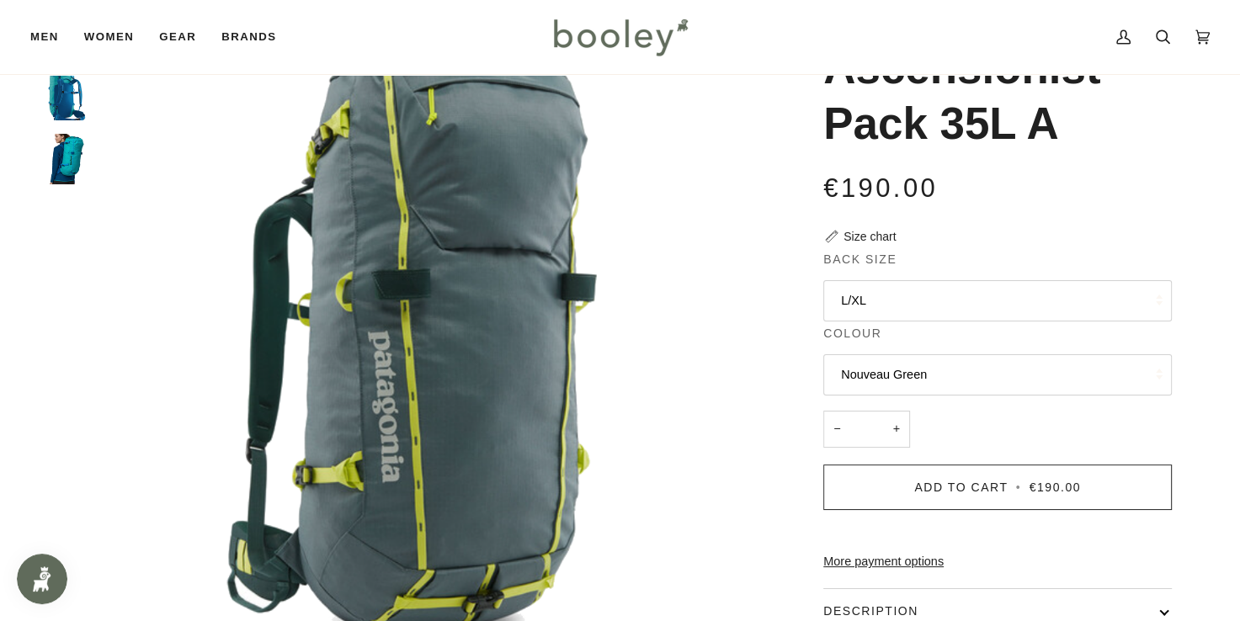
scroll to position [22, 0]
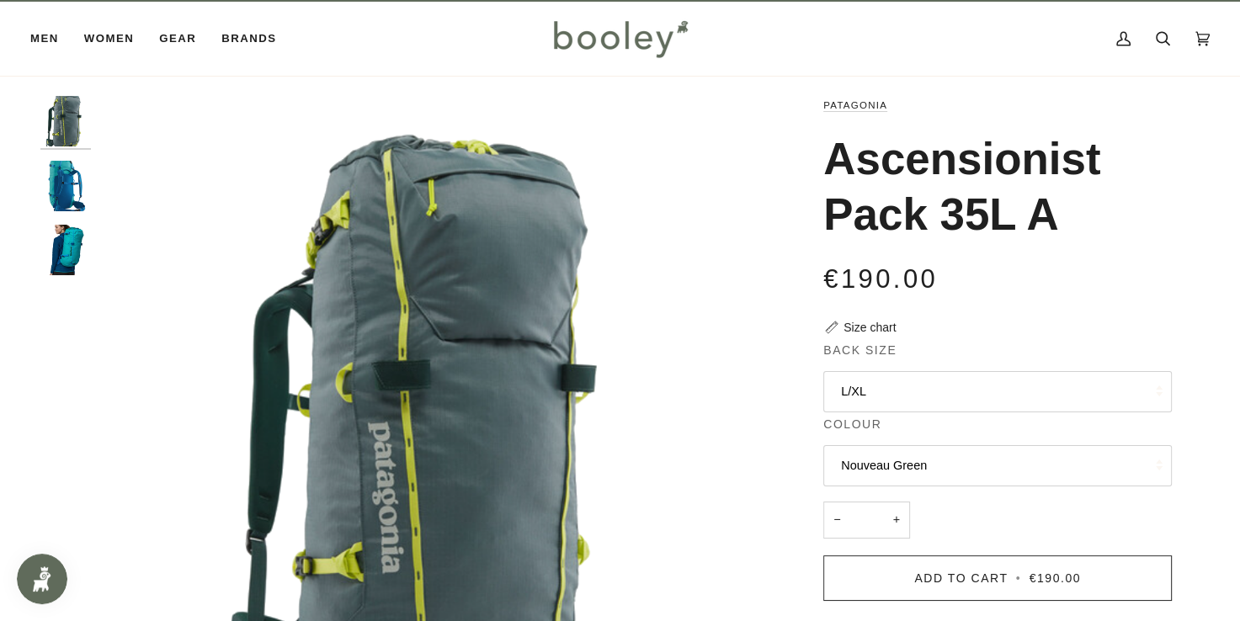
click at [70, 240] on img "Patagonia Ascensionist Pack 35L Subtidal Blue - Booley Galway" at bounding box center [65, 250] width 51 height 51
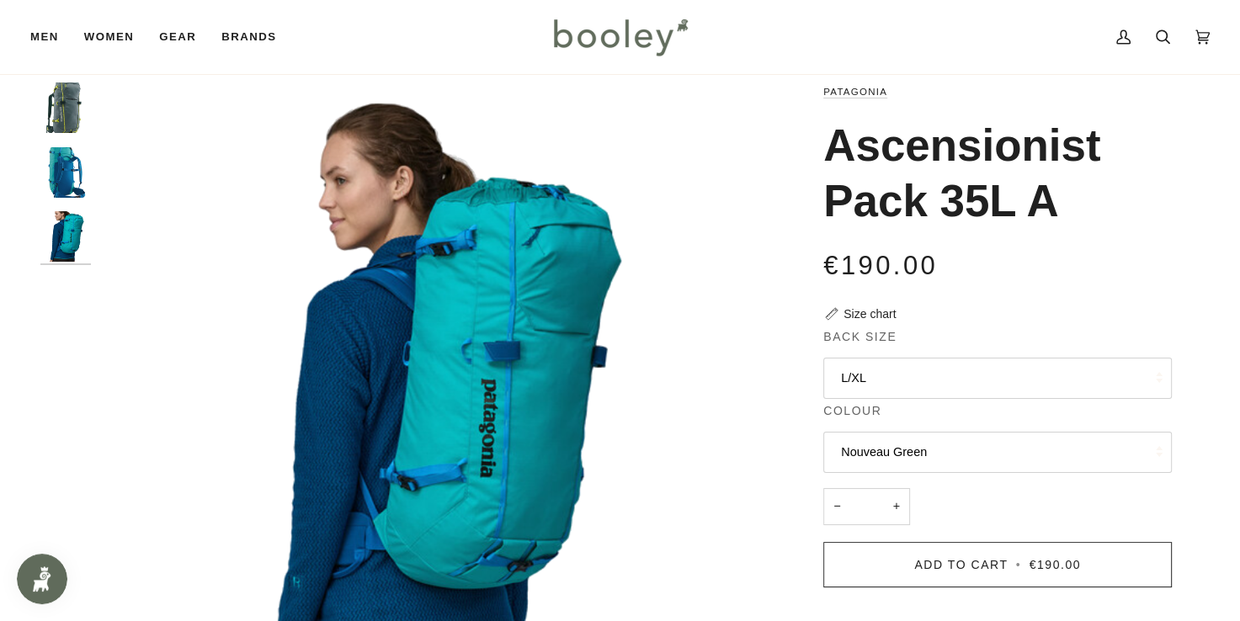
scroll to position [0, 0]
